Goal: Check status: Check status

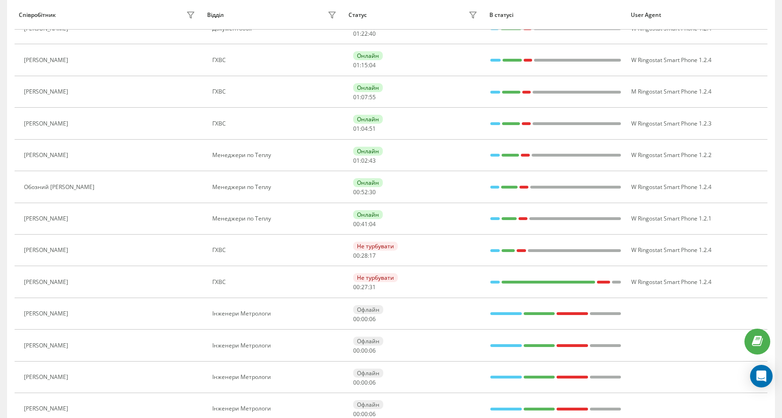
scroll to position [470, 0]
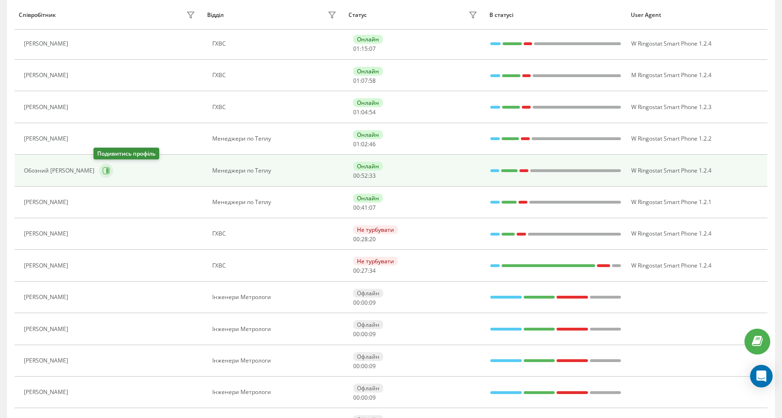
click at [106, 170] on icon at bounding box center [107, 170] width 2 height 5
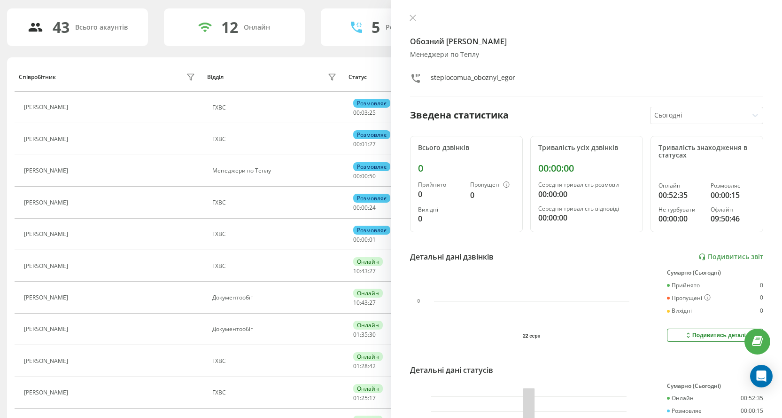
scroll to position [26, 0]
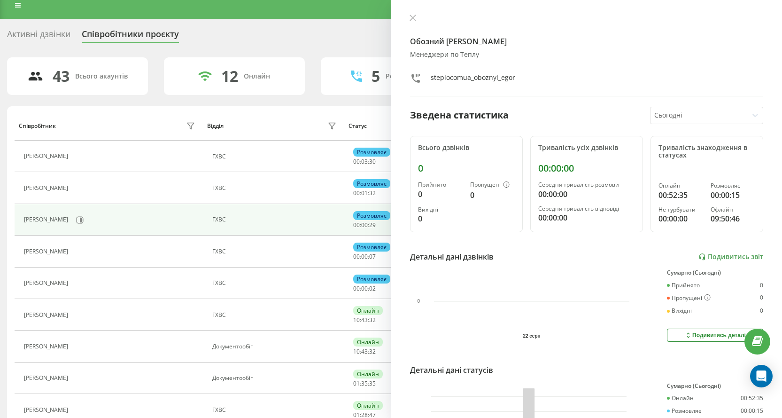
scroll to position [0, 0]
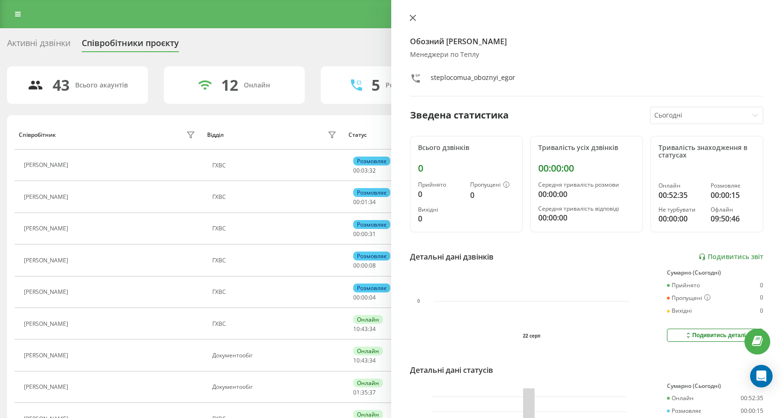
click at [414, 18] on icon at bounding box center [413, 18] width 7 height 7
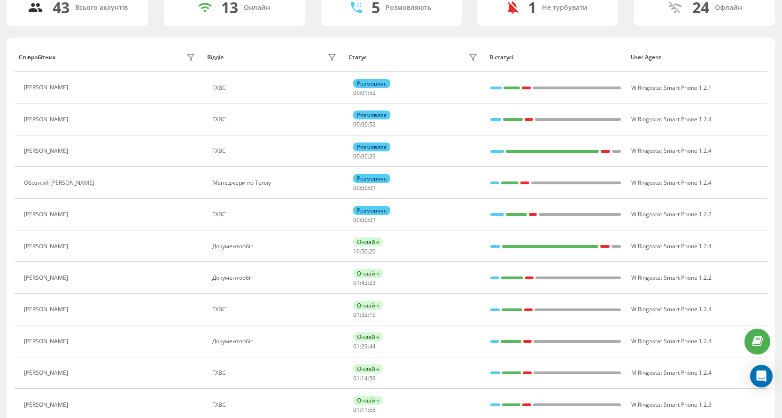
scroll to position [94, 0]
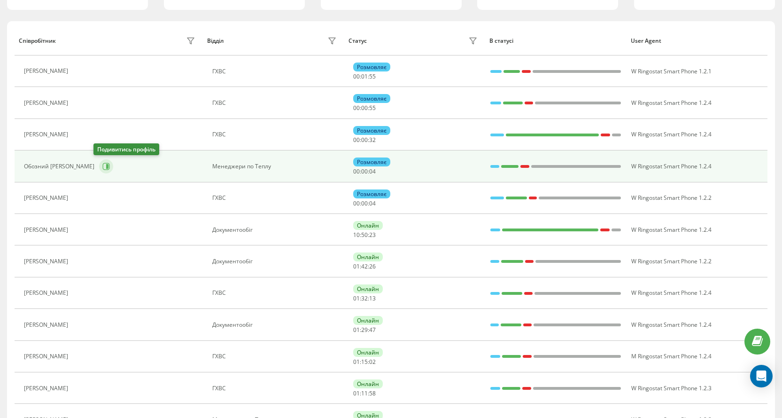
click at [106, 167] on icon at bounding box center [107, 166] width 2 height 5
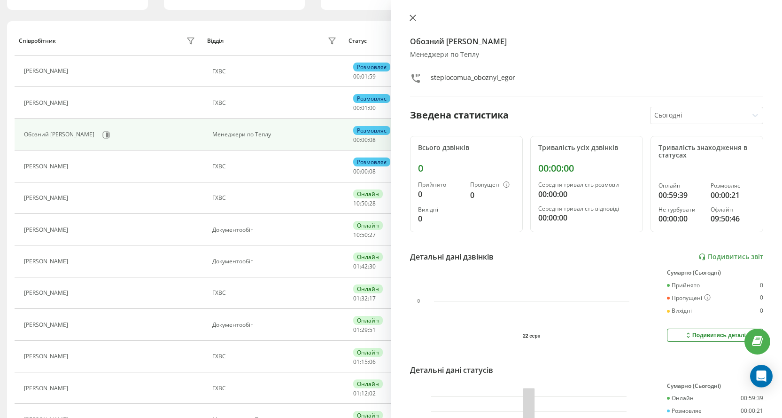
click at [413, 20] on icon at bounding box center [413, 18] width 7 height 7
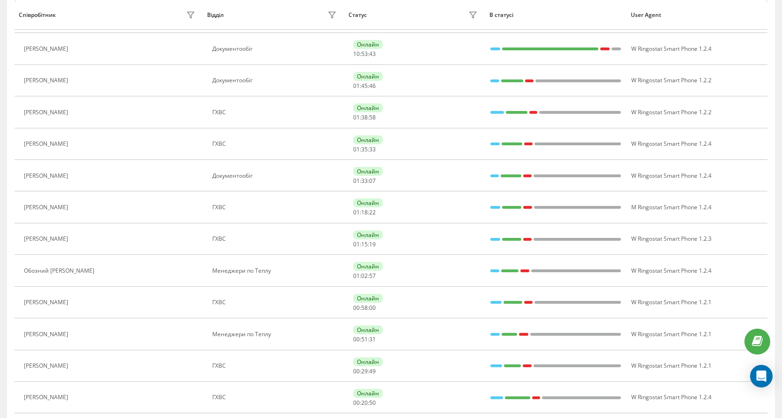
scroll to position [329, 0]
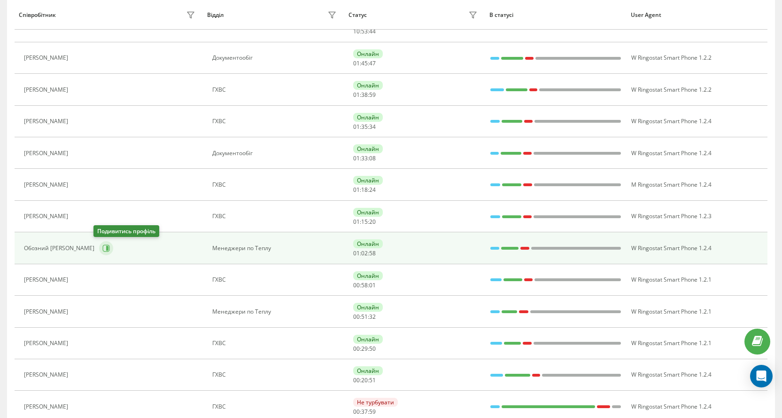
click at [102, 249] on icon at bounding box center [106, 248] width 8 height 8
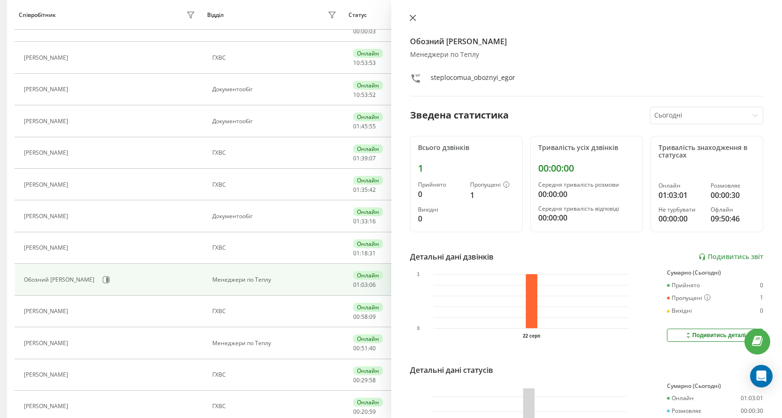
click at [414, 19] on icon at bounding box center [413, 18] width 6 height 6
